Goal: Task Accomplishment & Management: Manage account settings

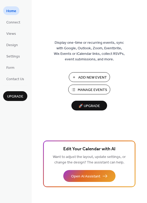
click at [92, 92] on span "Manage Events" at bounding box center [92, 90] width 29 height 6
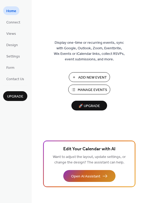
click at [103, 176] on button "Open AI Assistant" at bounding box center [89, 176] width 52 height 12
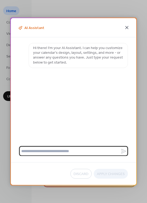
click at [127, 28] on icon at bounding box center [127, 27] width 3 height 3
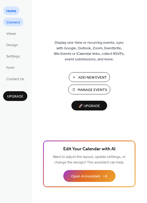
click at [10, 23] on span "Connect" at bounding box center [13, 23] width 14 height 6
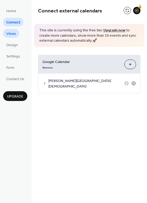
click at [13, 34] on span "Views" at bounding box center [11, 34] width 10 height 6
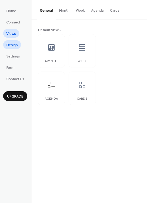
click at [13, 46] on span "Design" at bounding box center [12, 45] width 12 height 6
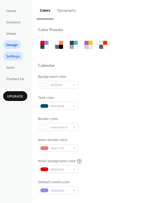
click at [13, 54] on span "Settings" at bounding box center [13, 57] width 14 height 6
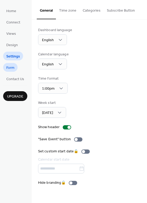
click at [15, 68] on link "Form" at bounding box center [10, 67] width 14 height 9
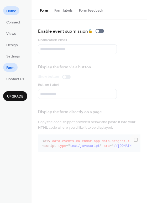
click at [16, 11] on span "Home" at bounding box center [11, 11] width 10 height 6
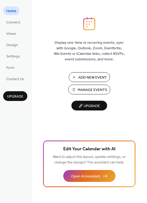
click at [102, 88] on span "Manage Events" at bounding box center [92, 90] width 29 height 6
click at [92, 23] on img at bounding box center [89, 23] width 12 height 13
click at [100, 79] on span "Add New Event" at bounding box center [92, 78] width 29 height 6
click at [5, 22] on link "Connect" at bounding box center [13, 22] width 20 height 9
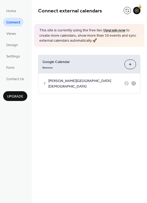
click at [67, 81] on span "JEFFERSON CHRISTIAN ACADEMY" at bounding box center [86, 83] width 76 height 11
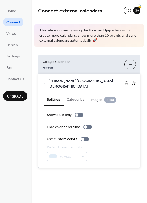
click at [133, 81] on icon at bounding box center [134, 83] width 5 height 5
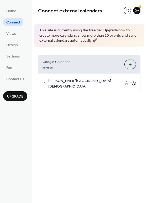
click at [133, 81] on icon at bounding box center [134, 83] width 5 height 5
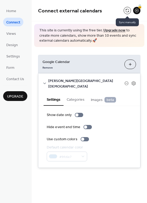
click at [127, 12] on button at bounding box center [127, 10] width 7 height 7
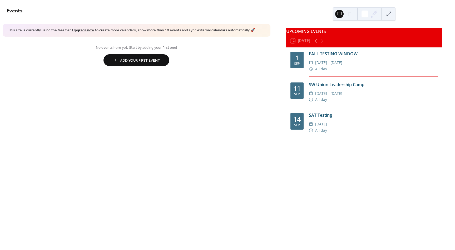
click at [350, 103] on div "​ All day" at bounding box center [373, 99] width 129 height 6
click at [366, 117] on div "SAT Testing" at bounding box center [373, 115] width 129 height 6
click at [350, 13] on button at bounding box center [350, 14] width 8 height 8
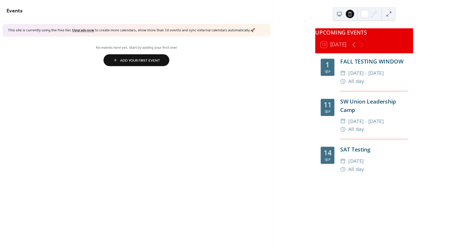
click at [338, 13] on button at bounding box center [339, 14] width 8 height 8
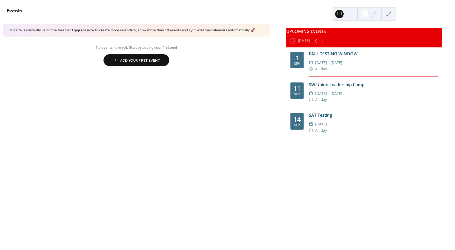
click at [366, 14] on div at bounding box center [365, 14] width 8 height 8
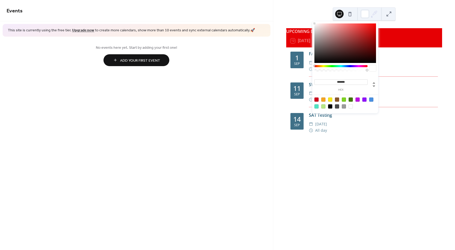
click at [421, 158] on div "1 Sep FALL TESTING WINDOW ​ Mon, Sep 1 - Fri, Sep 19, 2025 ​ All day 11 Sep SW …" at bounding box center [364, 156] width 156 height 218
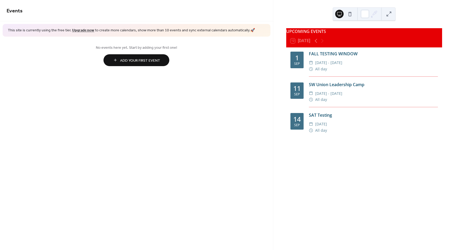
click at [309, 126] on icon at bounding box center [311, 124] width 4 height 4
click at [324, 127] on span "[DATE]" at bounding box center [321, 124] width 12 height 6
click at [321, 132] on span "All day" at bounding box center [321, 130] width 12 height 6
click at [12, 7] on span "Events" at bounding box center [15, 11] width 16 height 10
